Goal: Task Accomplishment & Management: Manage account settings

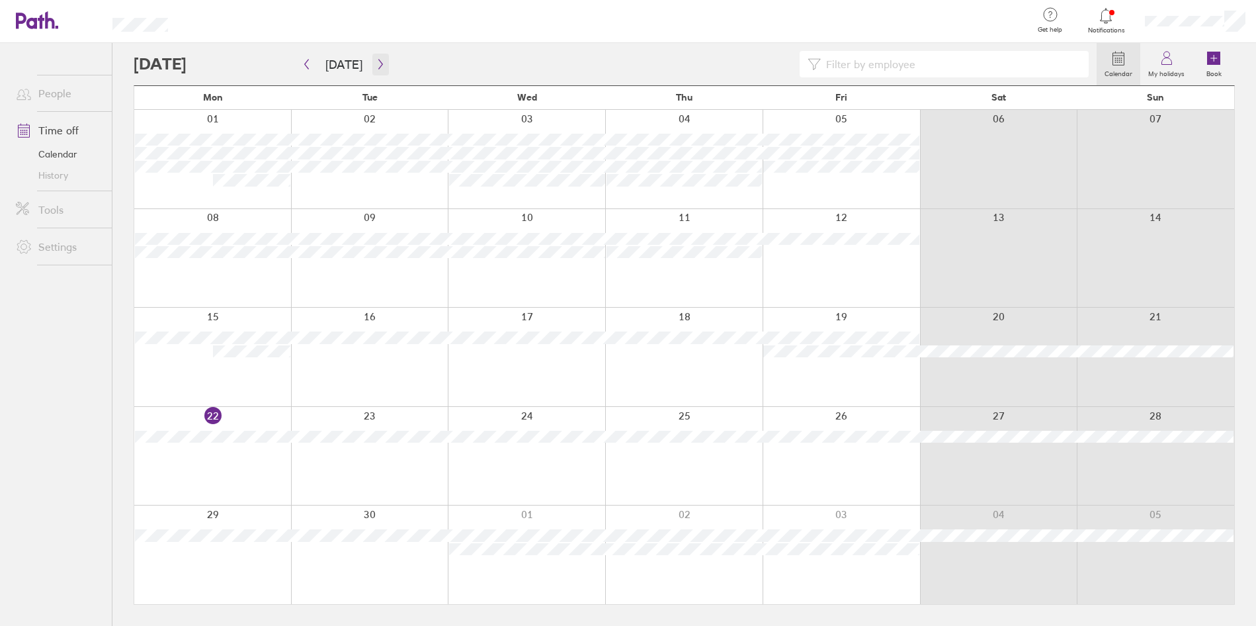
click at [376, 60] on icon "button" at bounding box center [381, 64] width 10 height 11
